Goal: Task Accomplishment & Management: Manage account settings

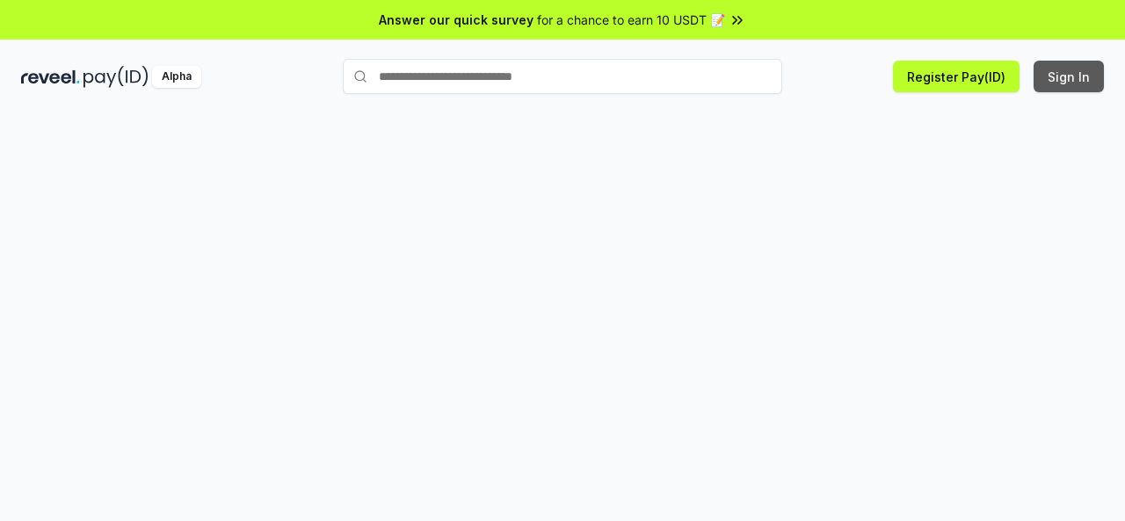
click at [1054, 87] on button "Sign In" at bounding box center [1068, 77] width 70 height 32
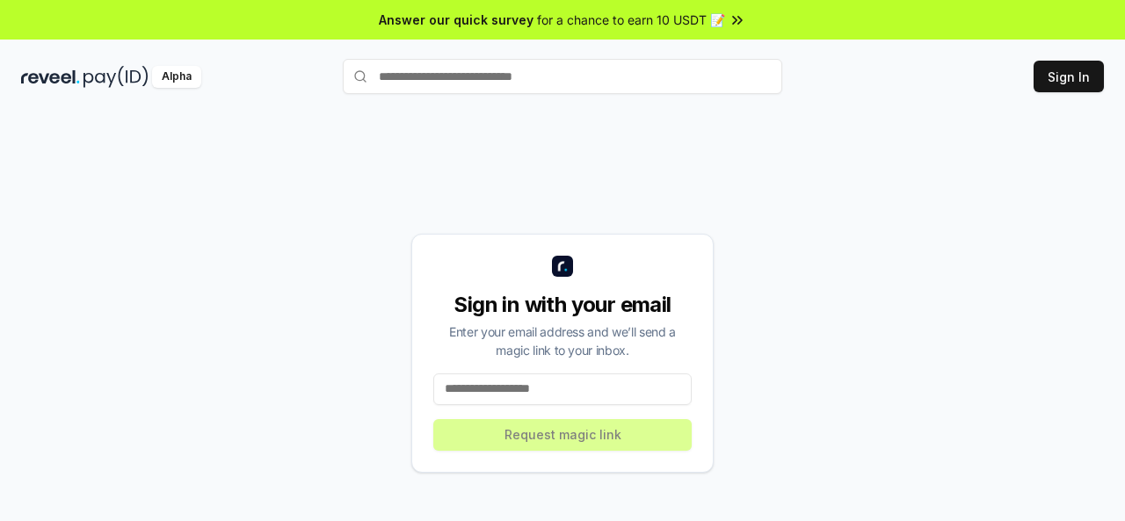
click at [573, 400] on input at bounding box center [562, 389] width 258 height 32
click at [474, 391] on input at bounding box center [562, 389] width 258 height 32
paste input "**********"
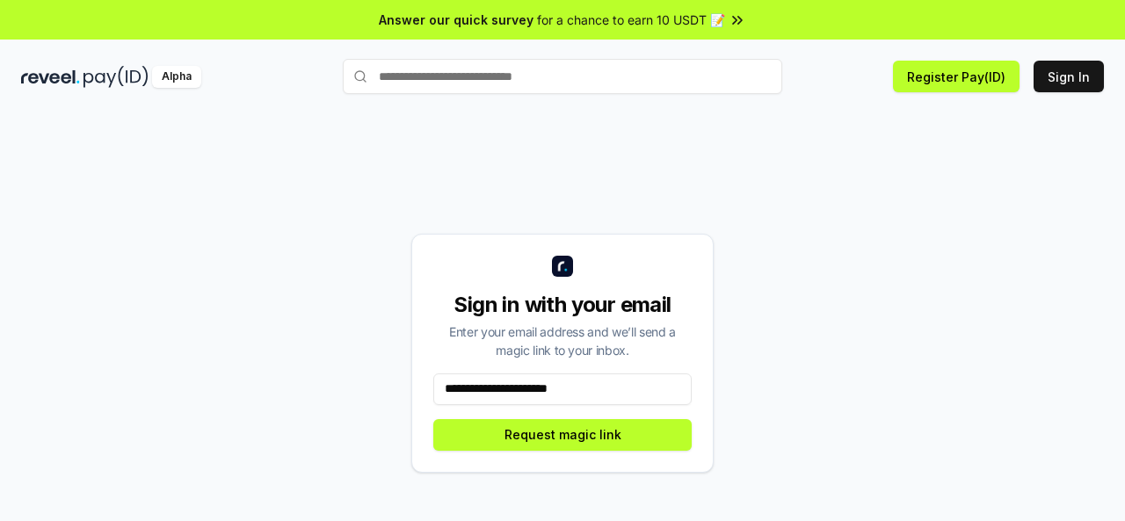
type input "**********"
click at [543, 414] on div "**********" at bounding box center [562, 353] width 302 height 239
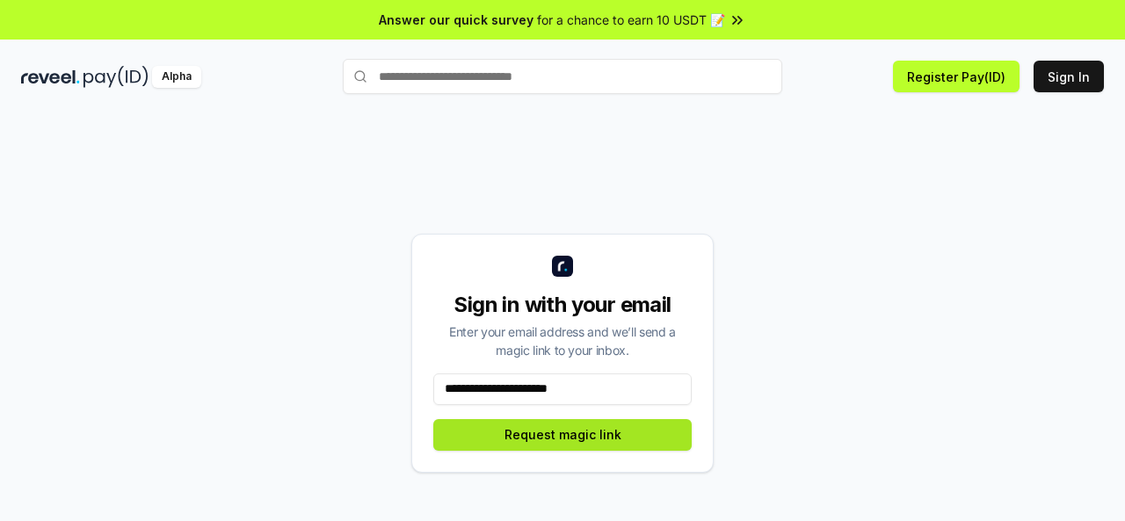
click at [544, 443] on button "Request magic link" at bounding box center [562, 435] width 258 height 32
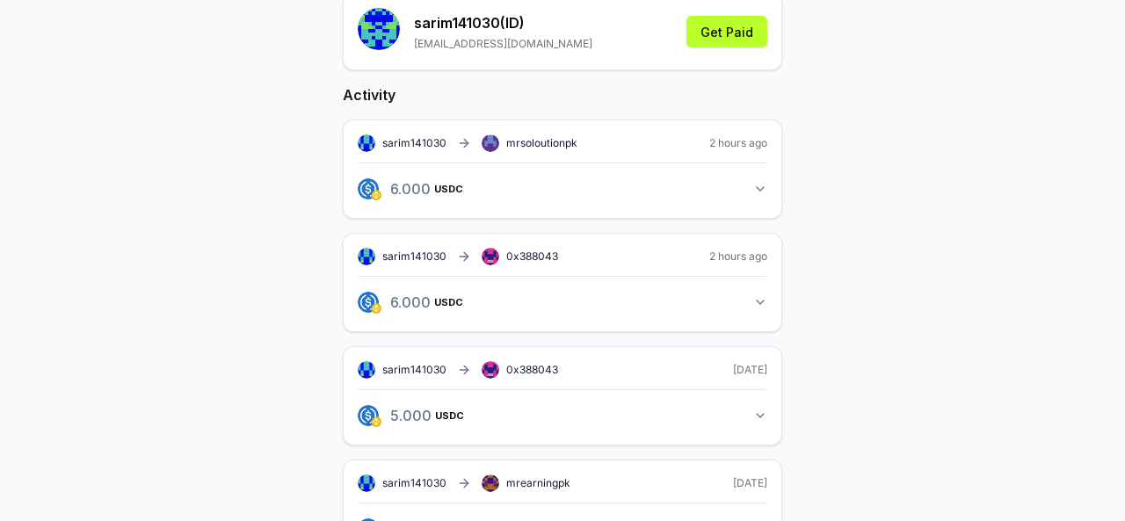
scroll to position [220, 0]
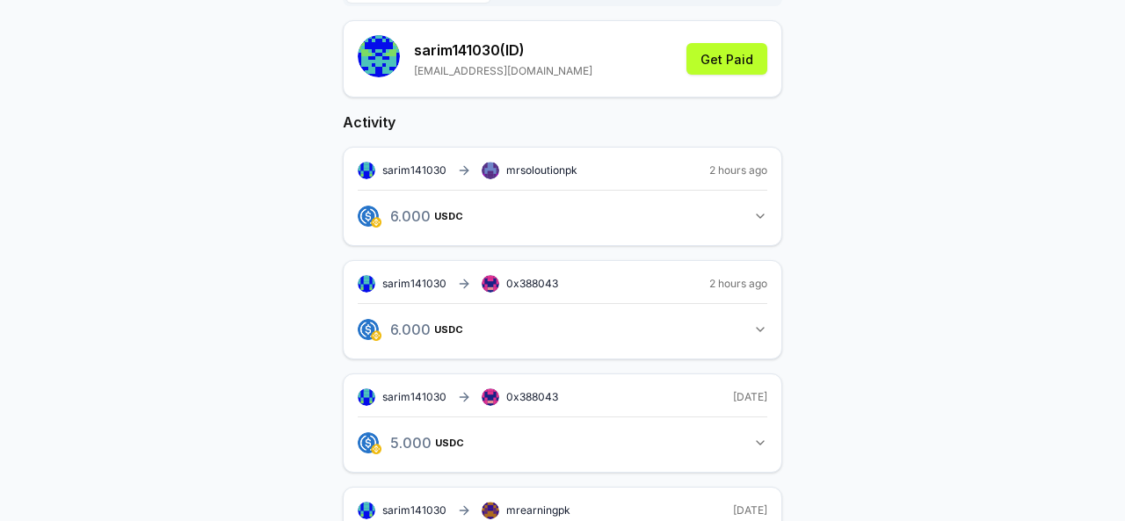
click at [771, 322] on div "sarim141030 0x388043 2 hours ago 6.000 USDC 6 USDC" at bounding box center [562, 309] width 439 height 99
click at [756, 322] on icon "button" at bounding box center [760, 329] width 14 height 14
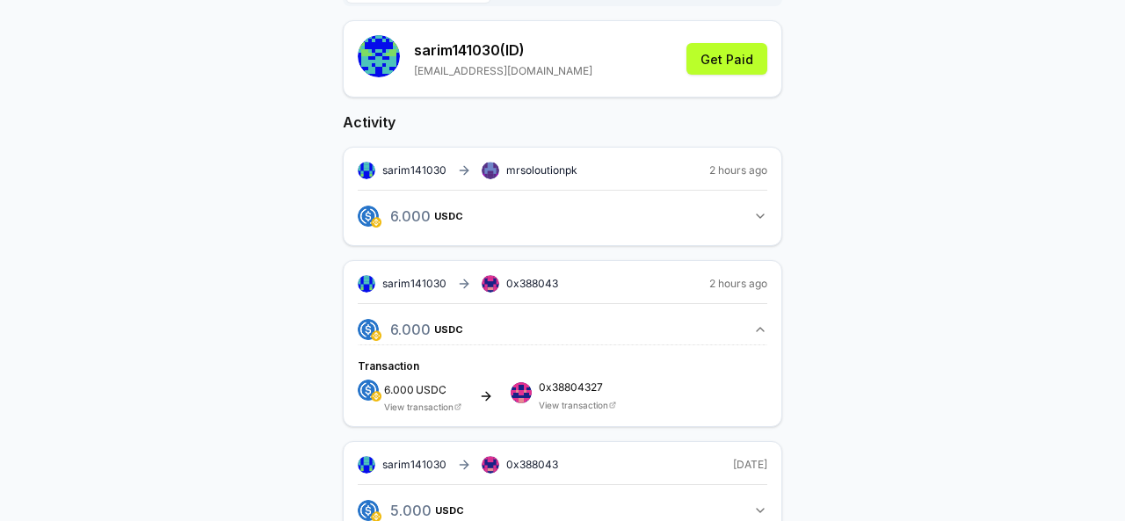
click at [748, 210] on button "6.000 USDC 6 USDC" at bounding box center [562, 216] width 409 height 30
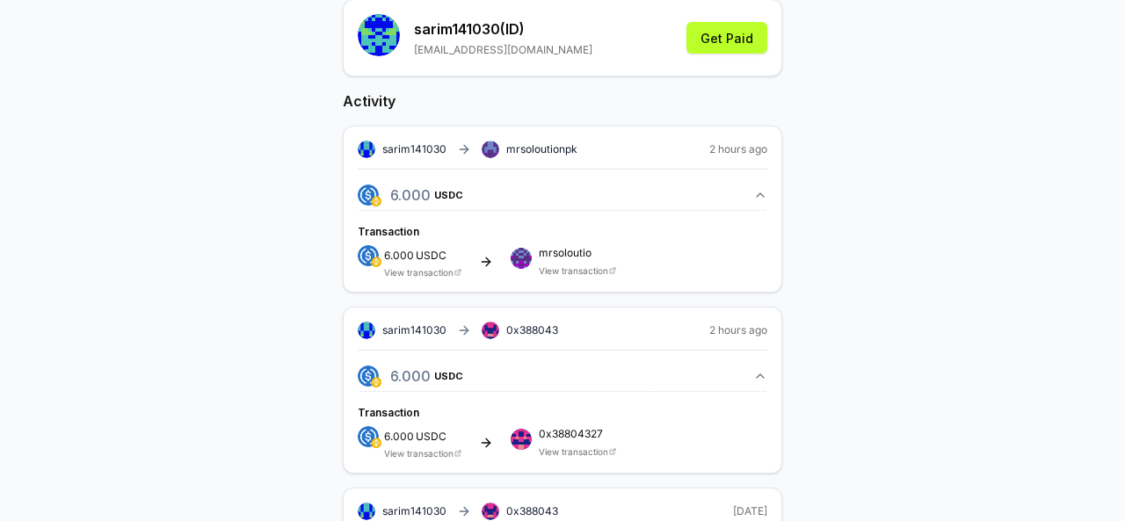
scroll to position [267, 0]
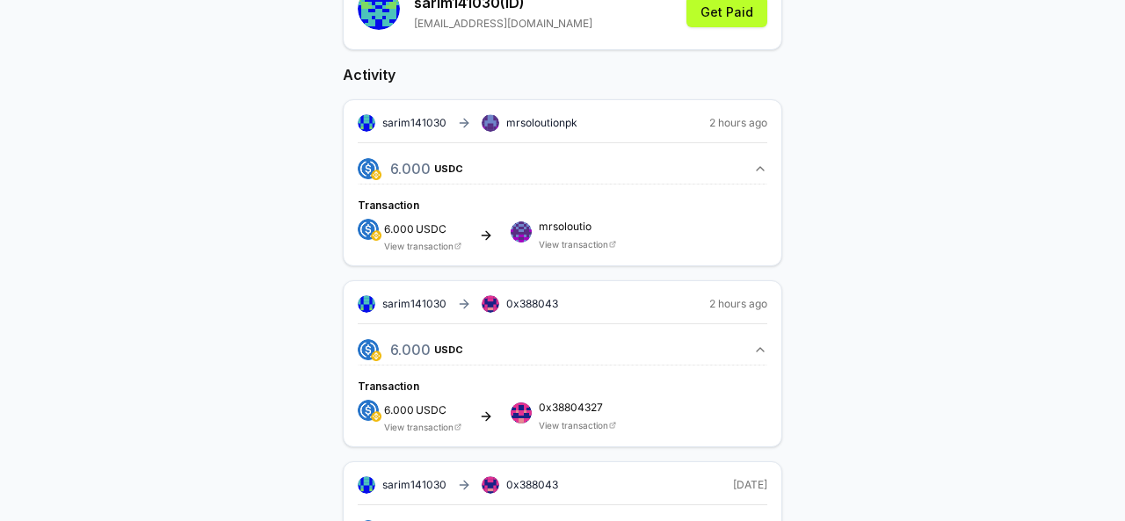
click at [758, 168] on icon "button" at bounding box center [759, 169] width 7 height 4
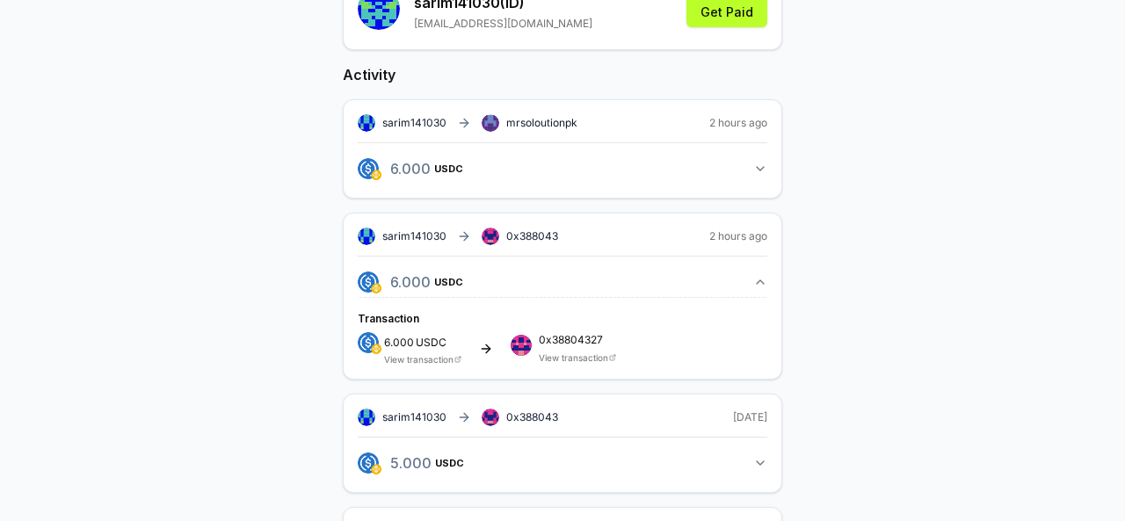
click at [761, 284] on icon "button" at bounding box center [760, 282] width 14 height 14
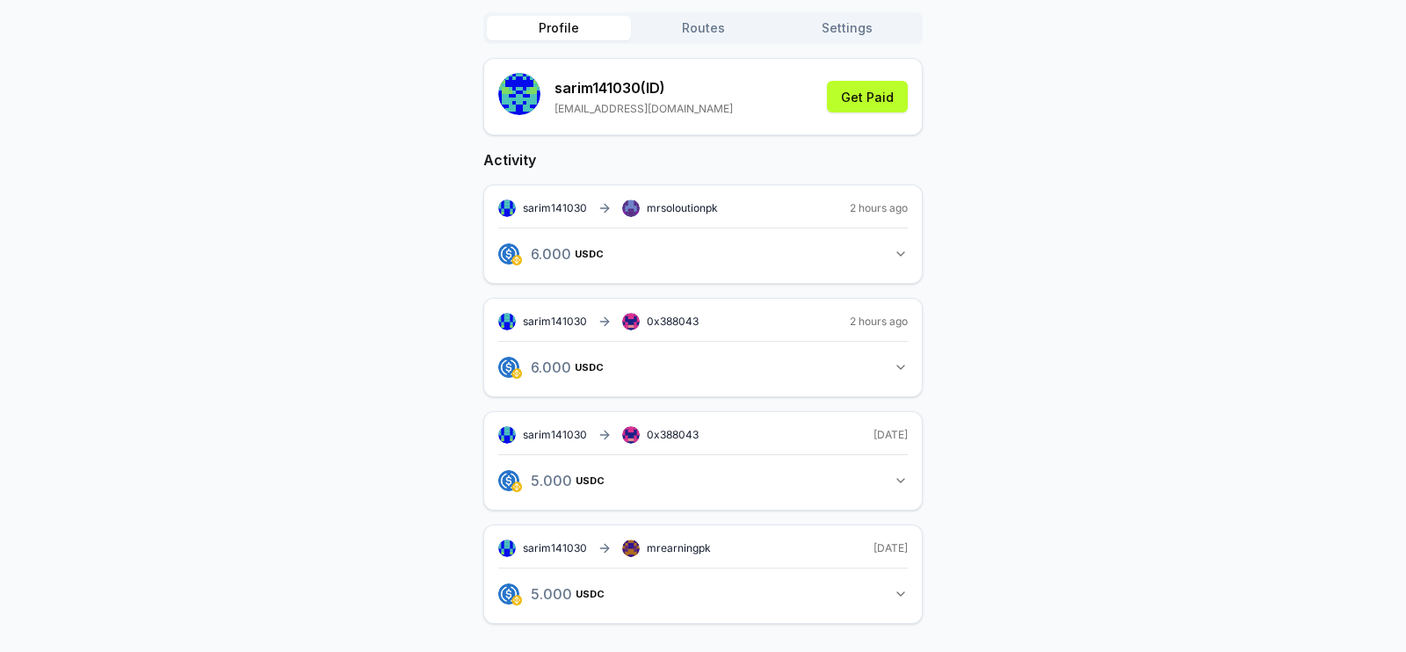
scroll to position [179, 0]
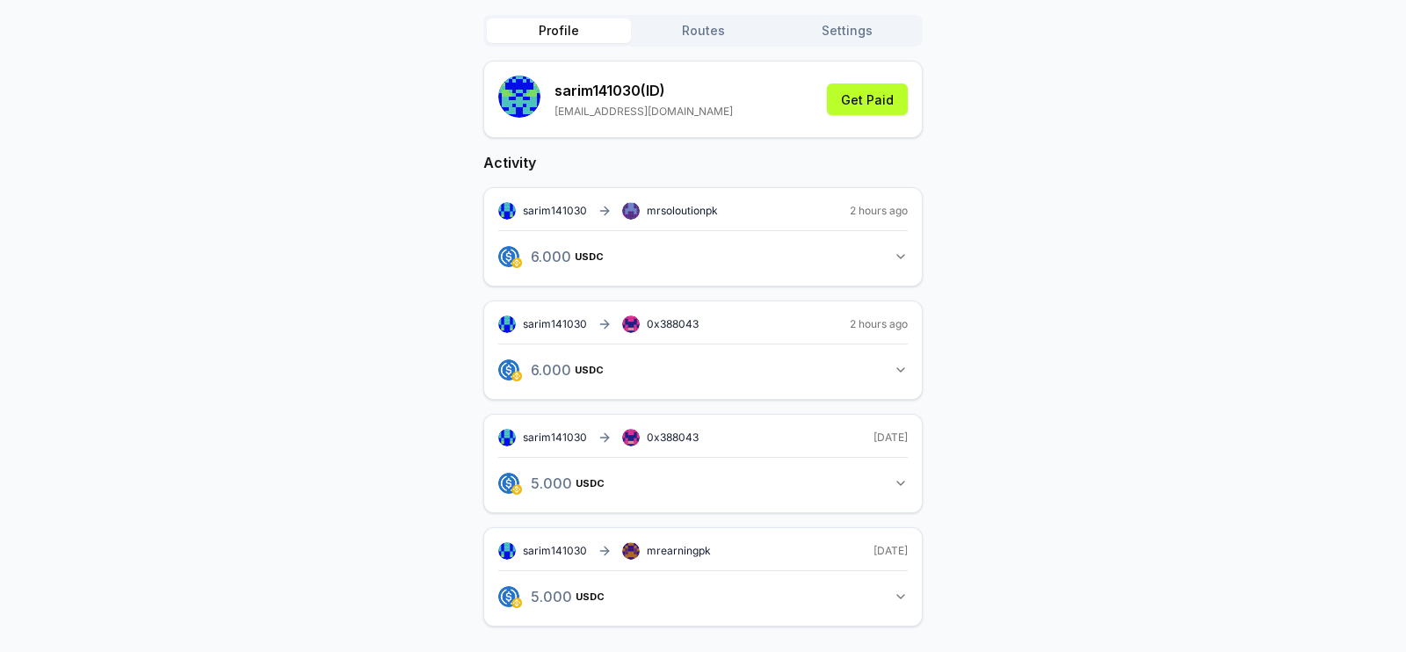
drag, startPoint x: 1114, startPoint y: 0, endPoint x: 176, endPoint y: 241, distance: 968.7
click at [176, 241] on div "sarim141030(ID) Invite friends Invite Profile Routes Settings sarim141030 (ID) …" at bounding box center [703, 304] width 1364 height 699
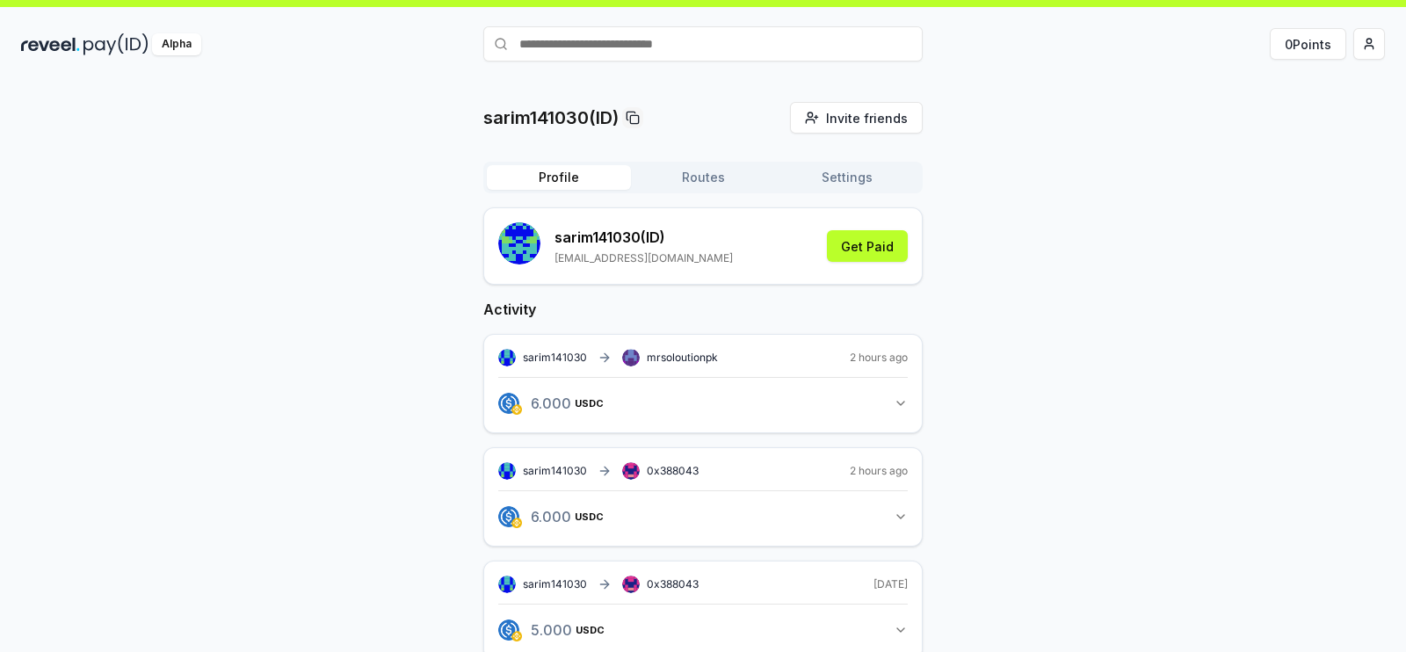
scroll to position [0, 0]
